Goal: Use online tool/utility: Utilize a website feature to perform a specific function

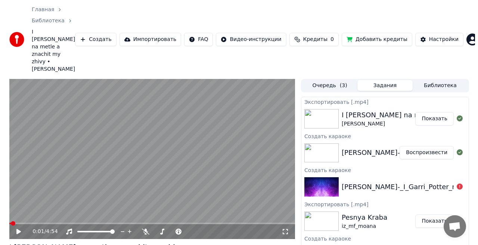
scroll to position [0, 0]
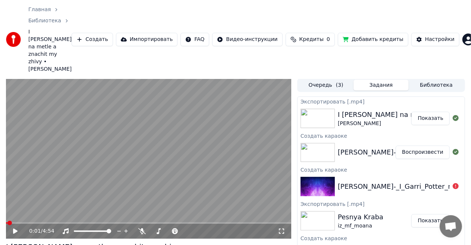
click at [101, 33] on button "Создать" at bounding box center [92, 39] width 41 height 13
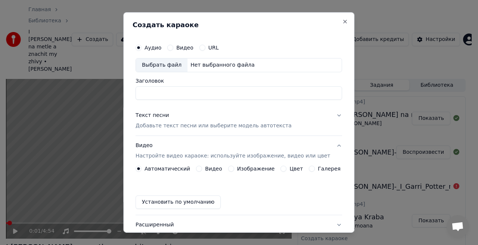
click at [167, 65] on div "Выбрать файл" at bounding box center [161, 65] width 51 height 13
type input "**********"
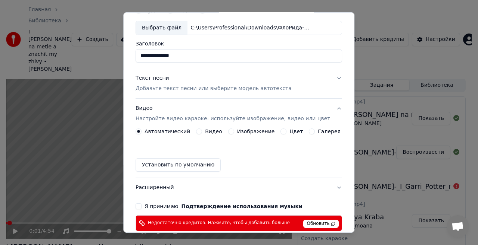
click at [155, 78] on div "Текст песни" at bounding box center [152, 78] width 34 height 7
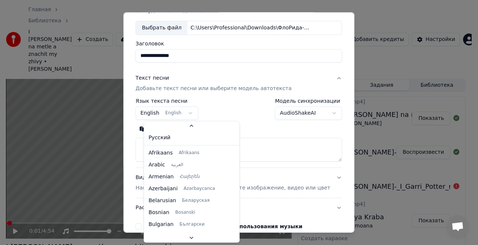
click at [193, 113] on body "Главная Библиотека I [PERSON_NAME] na metle a znachit my zhivy • [PERSON_NAME] …" at bounding box center [235, 122] width 471 height 245
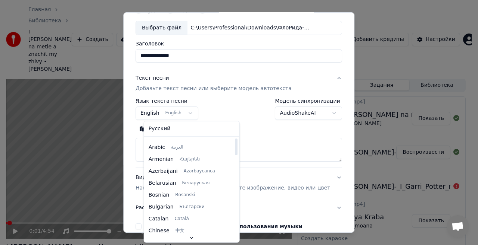
scroll to position [0, 0]
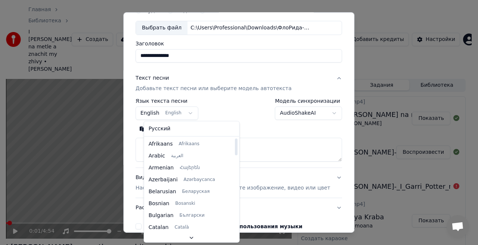
select select "**"
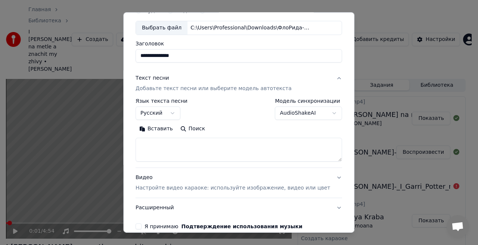
click at [182, 143] on textarea at bounding box center [238, 150] width 206 height 24
paste textarea "**********"
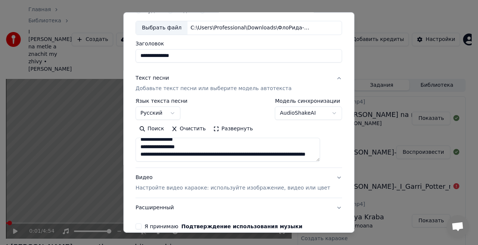
scroll to position [475, 0]
drag, startPoint x: 148, startPoint y: 150, endPoint x: 193, endPoint y: 159, distance: 45.5
click at [193, 159] on textarea at bounding box center [227, 150] width 184 height 24
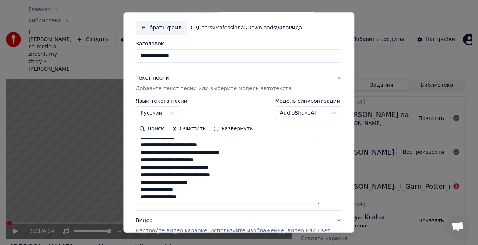
drag, startPoint x: 325, startPoint y: 160, endPoint x: 326, endPoint y: 207, distance: 46.3
click at [320, 205] on textarea at bounding box center [227, 171] width 184 height 67
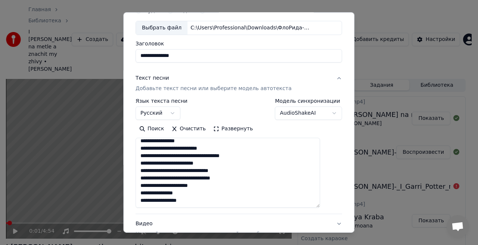
scroll to position [383, 0]
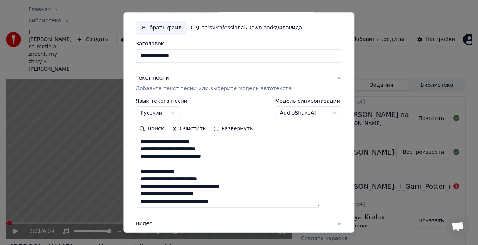
click at [182, 172] on textarea at bounding box center [227, 173] width 184 height 70
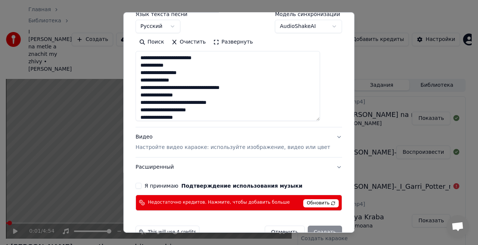
scroll to position [141, 0]
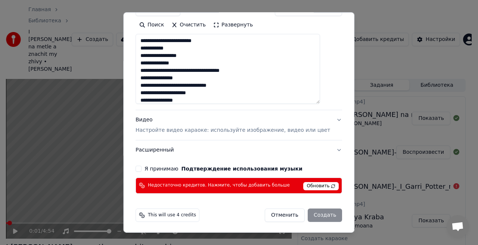
type textarea "**********"
click at [151, 119] on div "Видео Настройте видео караоке: используйте изображение, видео или цвет" at bounding box center [232, 125] width 194 height 18
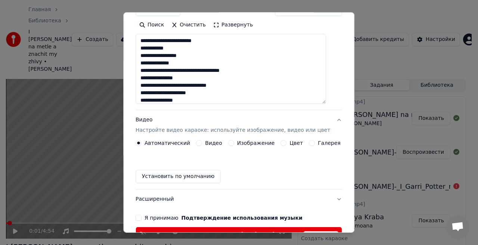
scroll to position [75, 0]
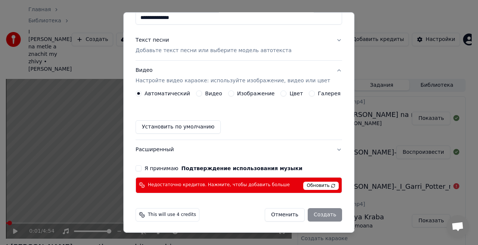
click at [239, 93] on label "Изображение" at bounding box center [256, 93] width 38 height 5
click at [234, 93] on button "Изображение" at bounding box center [231, 94] width 6 height 6
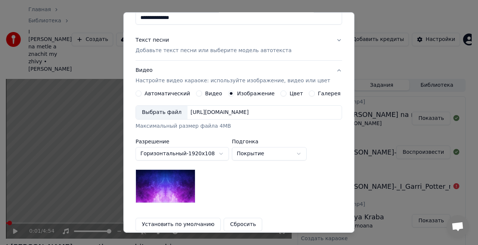
click at [169, 113] on div "Выбрать файл" at bounding box center [161, 112] width 51 height 13
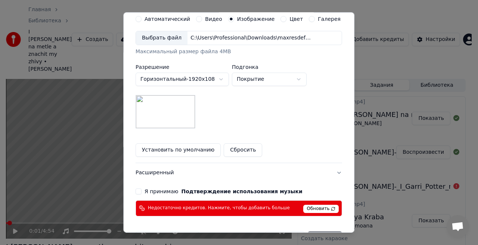
scroll to position [172, 0]
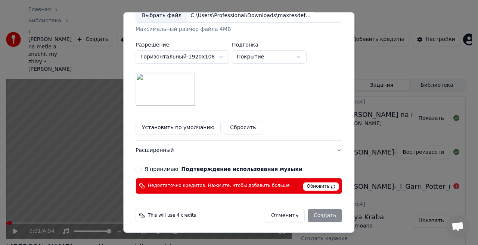
click at [303, 184] on span "Обновить" at bounding box center [320, 187] width 35 height 8
click at [314, 214] on div "Отменить Создать" at bounding box center [303, 215] width 77 height 13
click at [245, 183] on span "Недостаточно кредитов. Нажмите, чтобы добавить больше" at bounding box center [219, 186] width 142 height 6
